Goal: Task Accomplishment & Management: Use online tool/utility

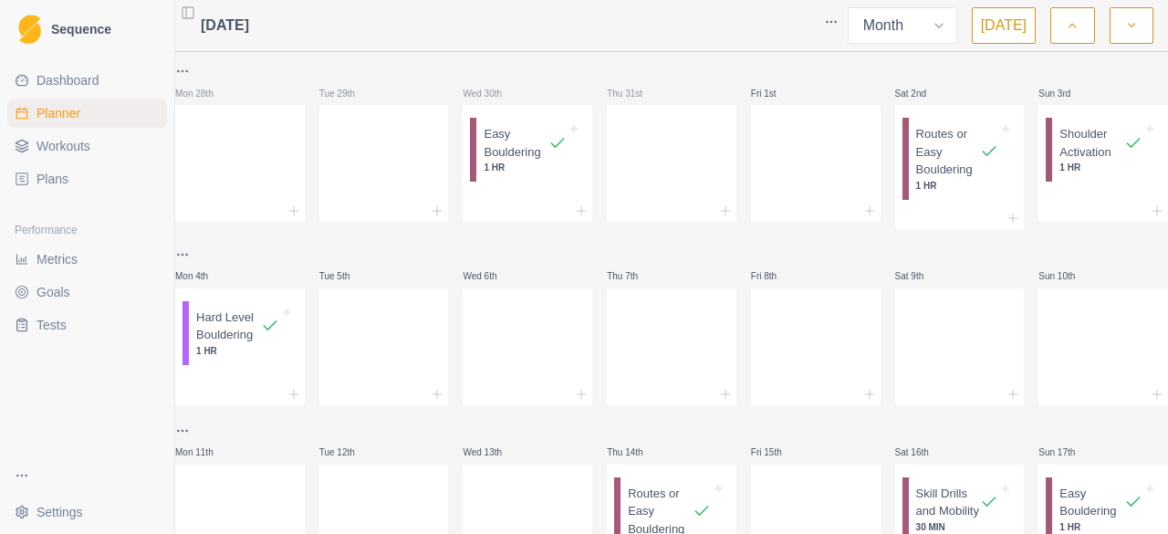
select select "month"
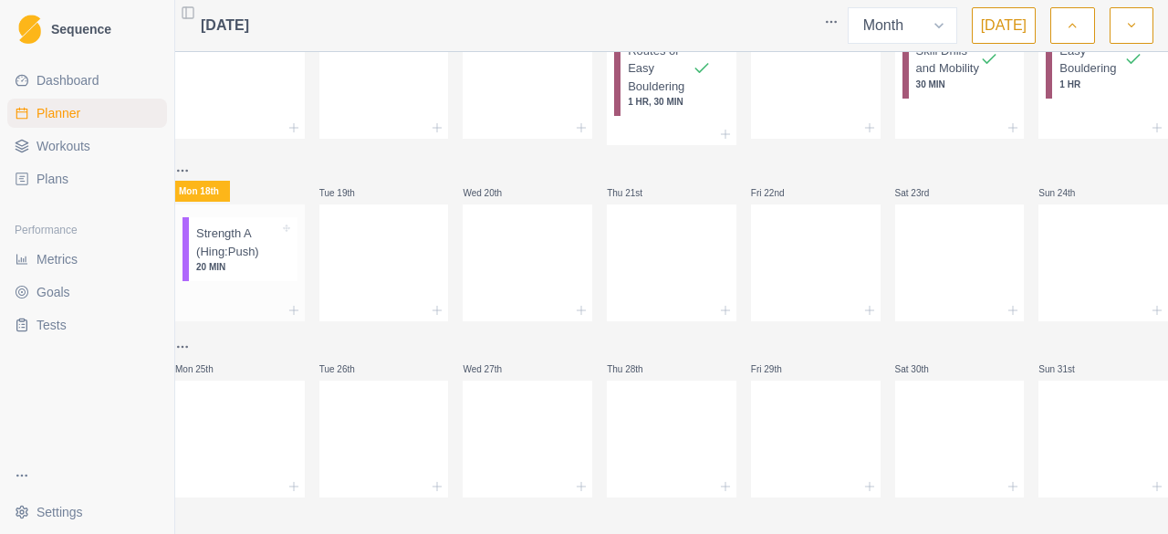
click at [276, 263] on div "Strength A (Hing:Push) 20 MIN" at bounding box center [243, 249] width 109 height 64
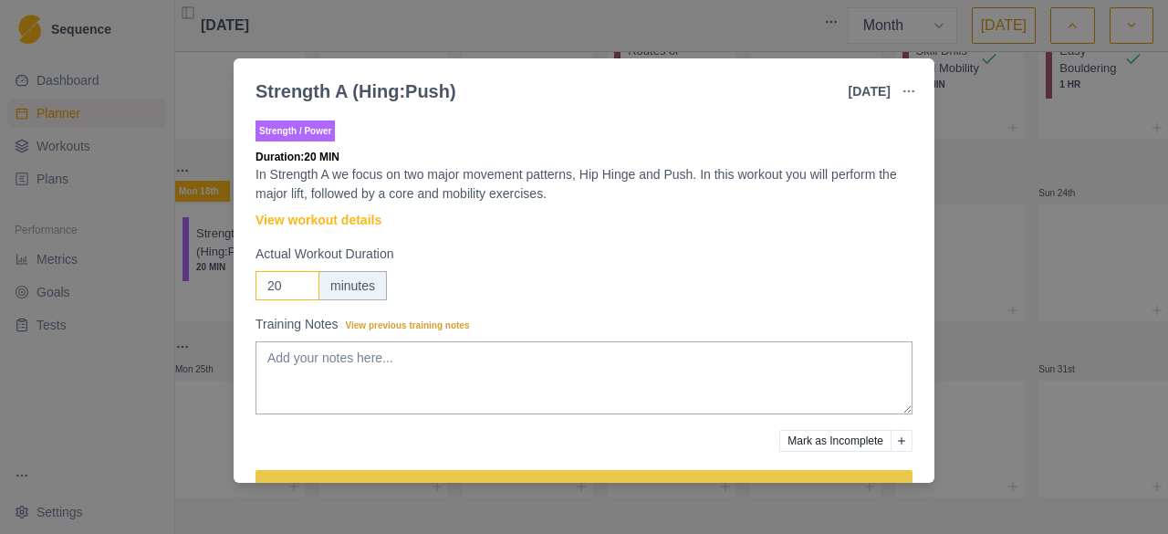
drag, startPoint x: 285, startPoint y: 282, endPoint x: 260, endPoint y: 286, distance: 24.9
click at [260, 286] on input "20" at bounding box center [287, 285] width 64 height 29
type input "60"
click at [367, 357] on textarea "Training Notes View previous training notes" at bounding box center [583, 377] width 657 height 73
type textarea "R"
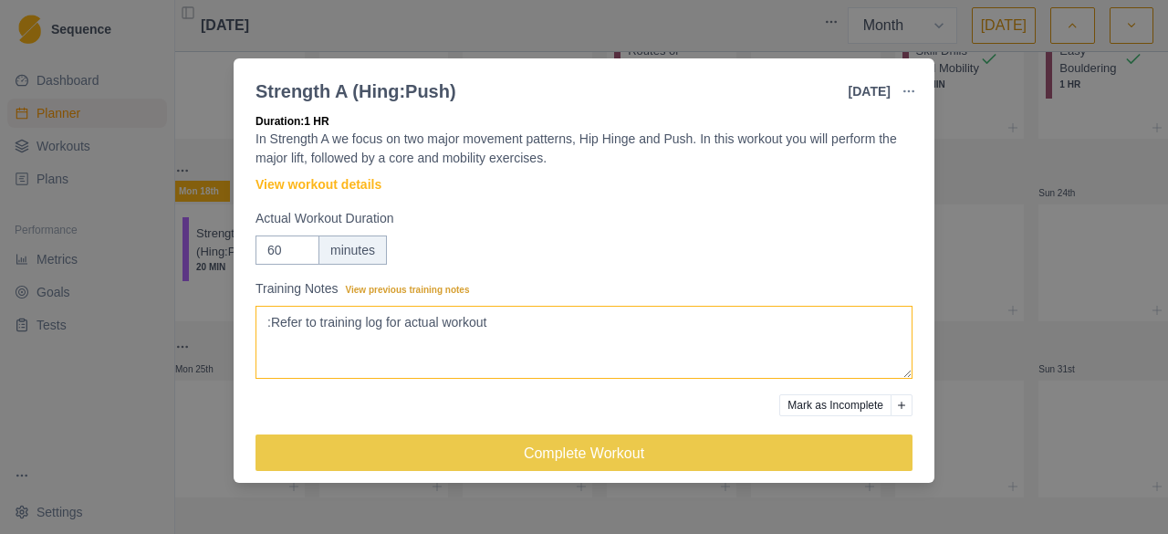
scroll to position [50, 0]
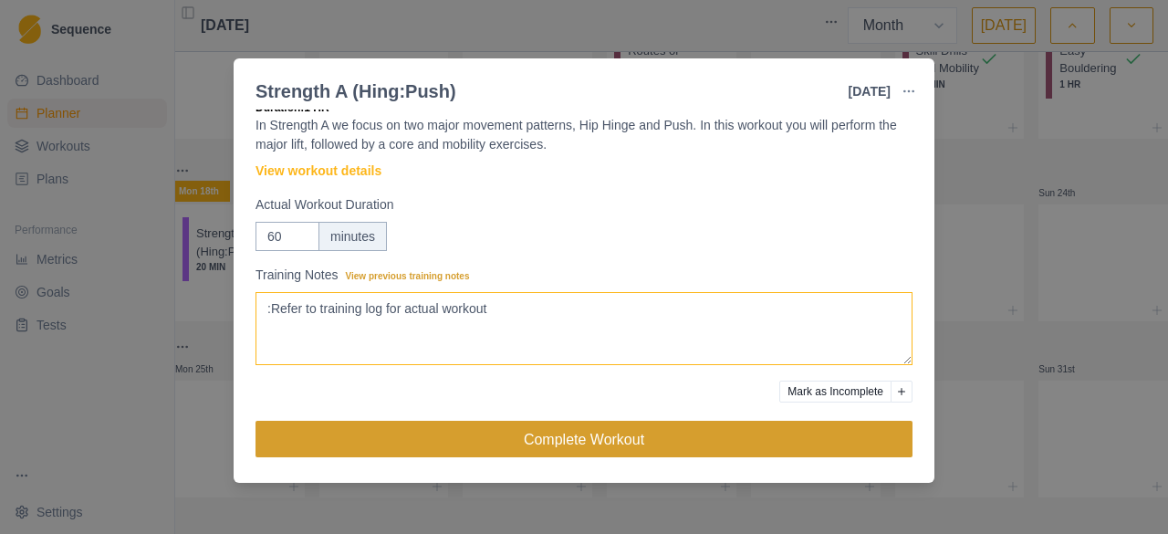
type textarea ":Refer to training log for actual workout"
click at [541, 424] on button "Complete Workout" at bounding box center [583, 439] width 657 height 36
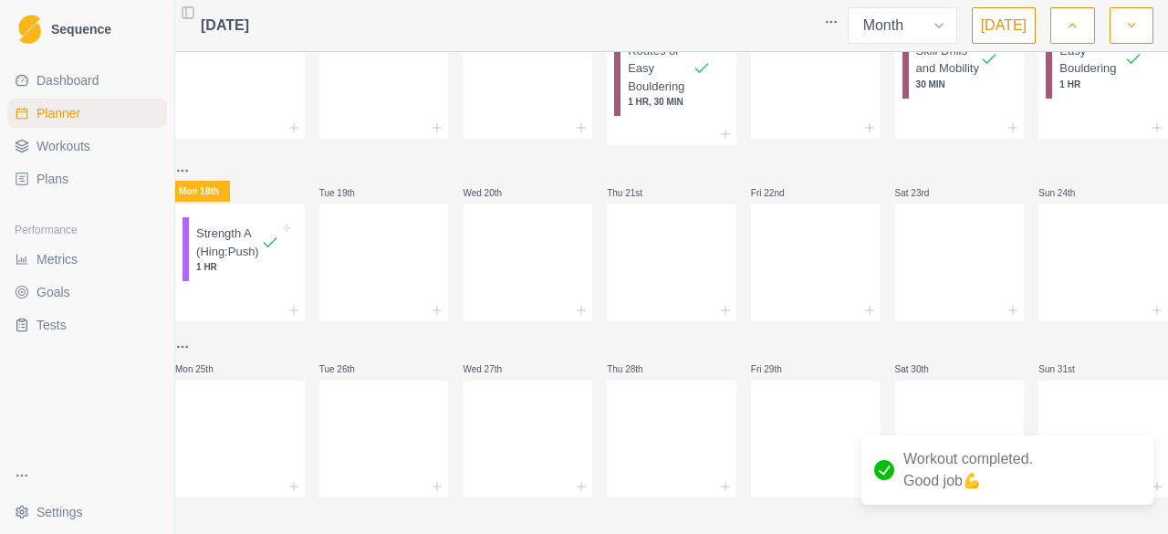
click at [38, 255] on span "Metrics" at bounding box center [56, 259] width 41 height 18
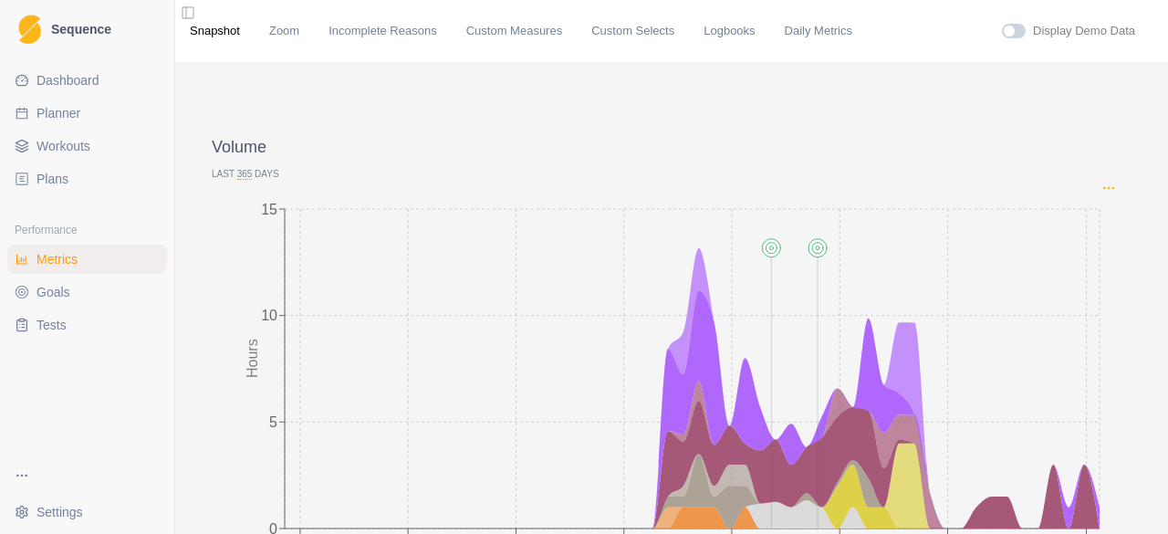
click at [1101, 185] on icon "Options" at bounding box center [1108, 188] width 15 height 15
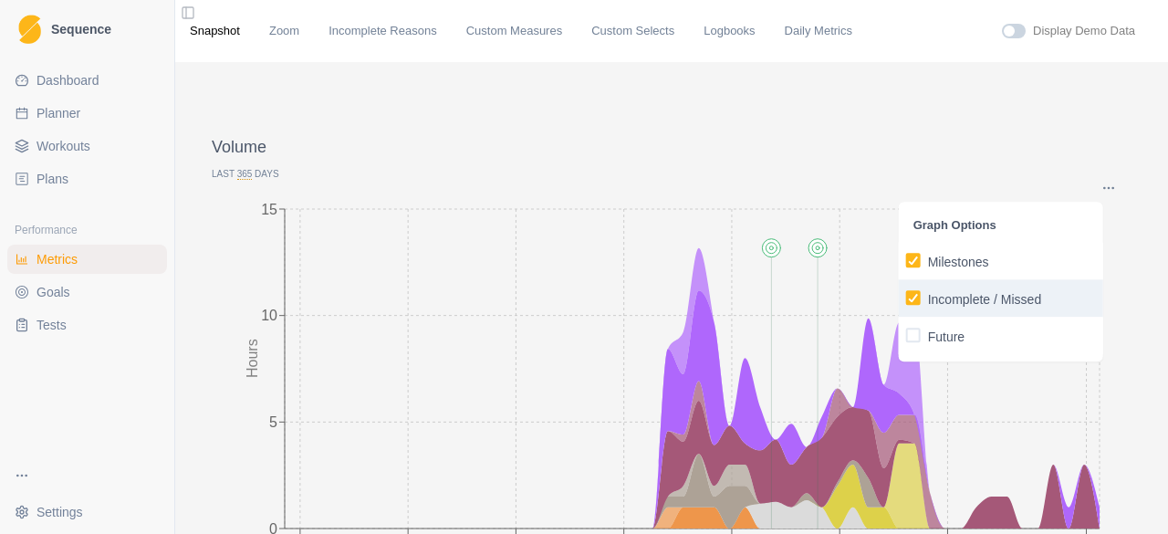
click at [959, 304] on p "Incomplete / Missed" at bounding box center [985, 299] width 114 height 19
click at [906, 298] on input "Incomplete / Missed" at bounding box center [905, 297] width 1 height 1
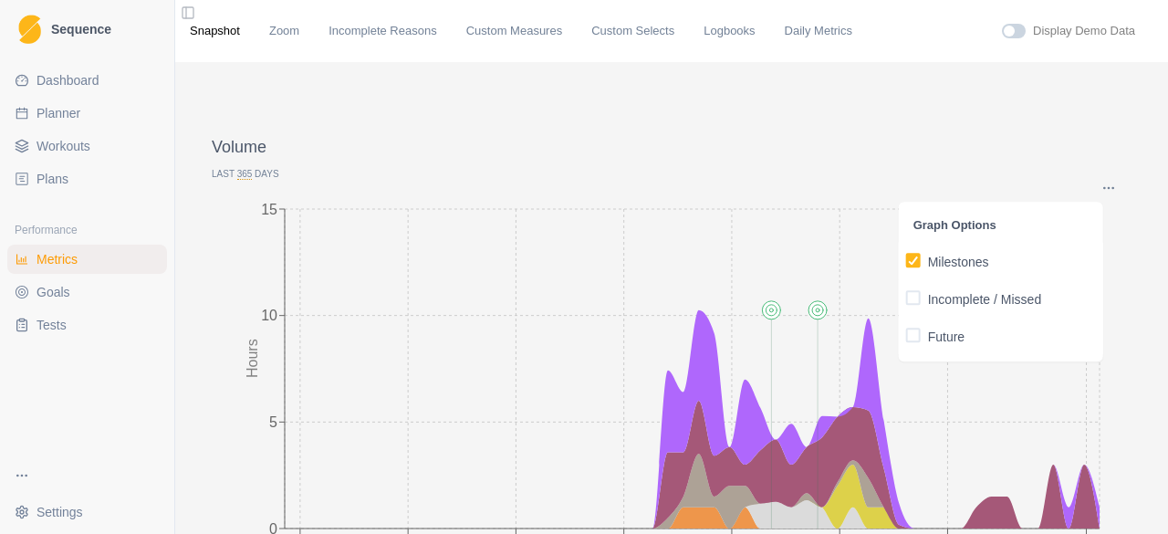
click at [248, 174] on p "Last 365 Days" at bounding box center [672, 174] width 920 height 14
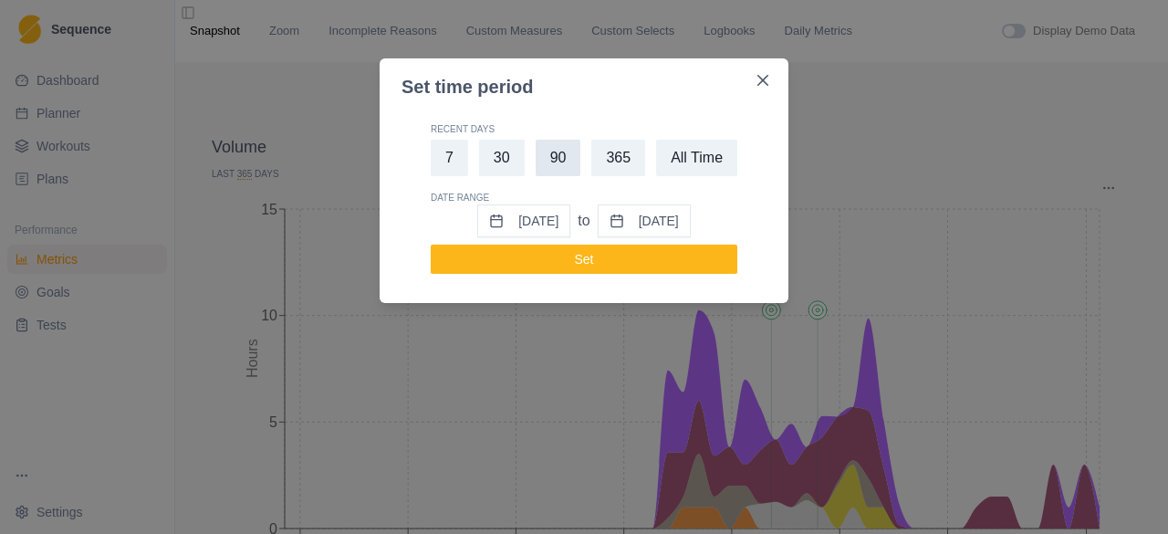
click at [542, 162] on button "90" at bounding box center [559, 158] width 46 height 36
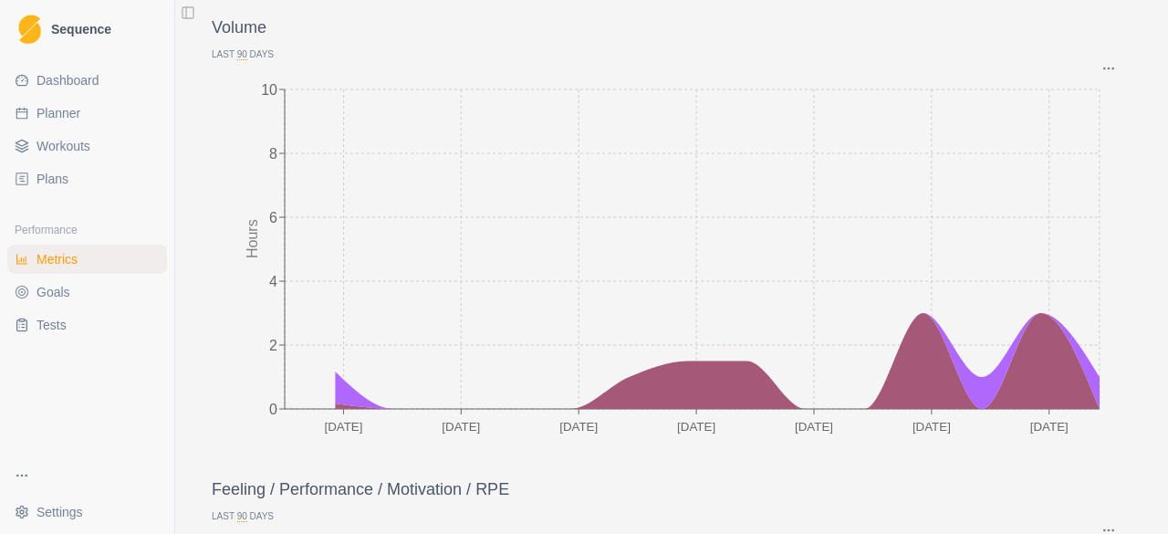
scroll to position [91, 0]
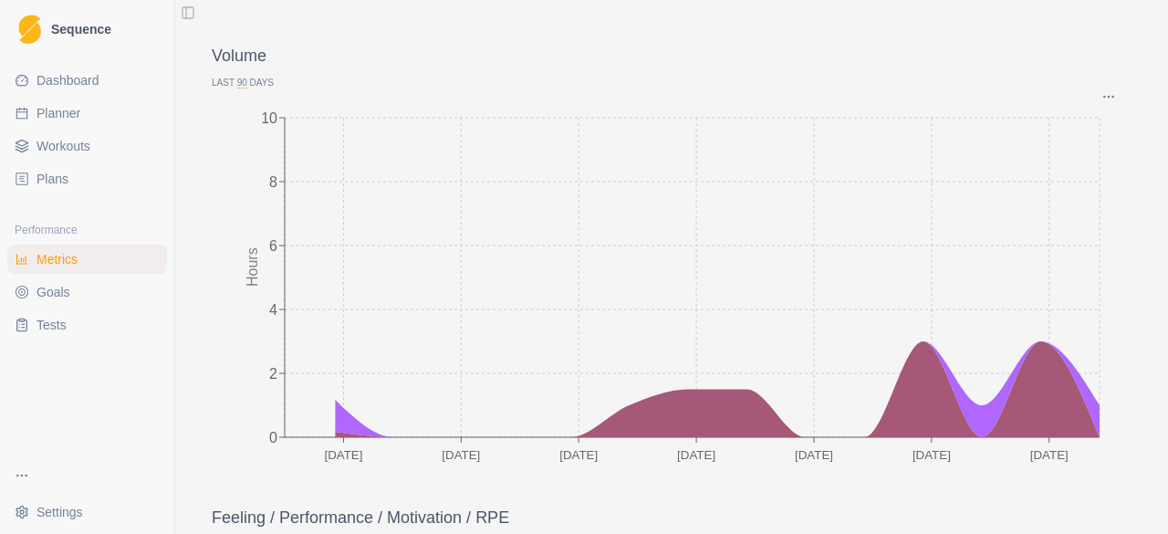
click at [224, 87] on p "Last 90 Days" at bounding box center [672, 83] width 920 height 14
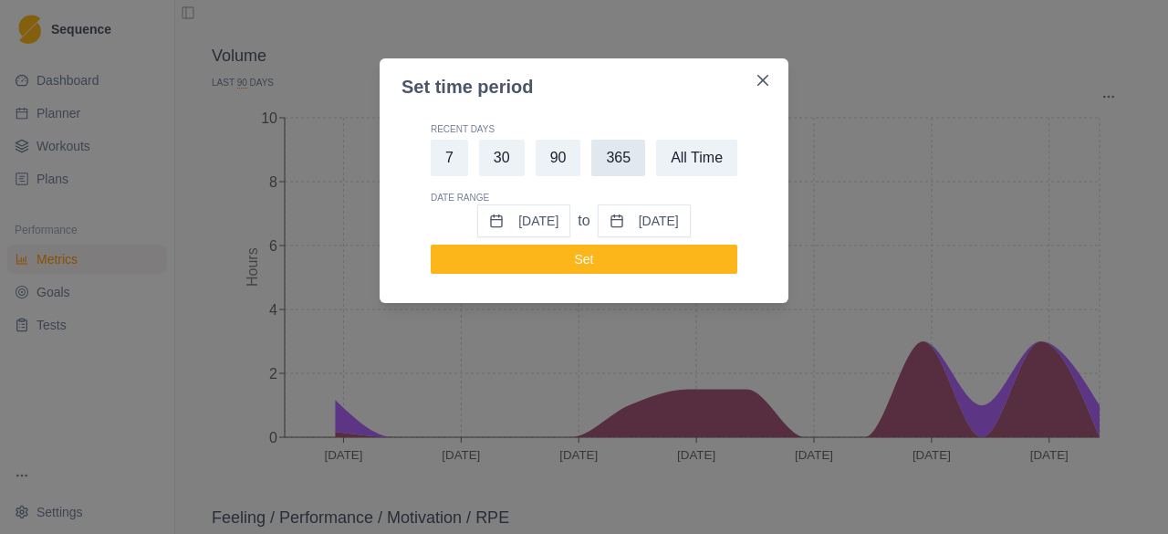
click at [622, 155] on button "365" at bounding box center [618, 158] width 54 height 36
